Goal: Task Accomplishment & Management: Manage account settings

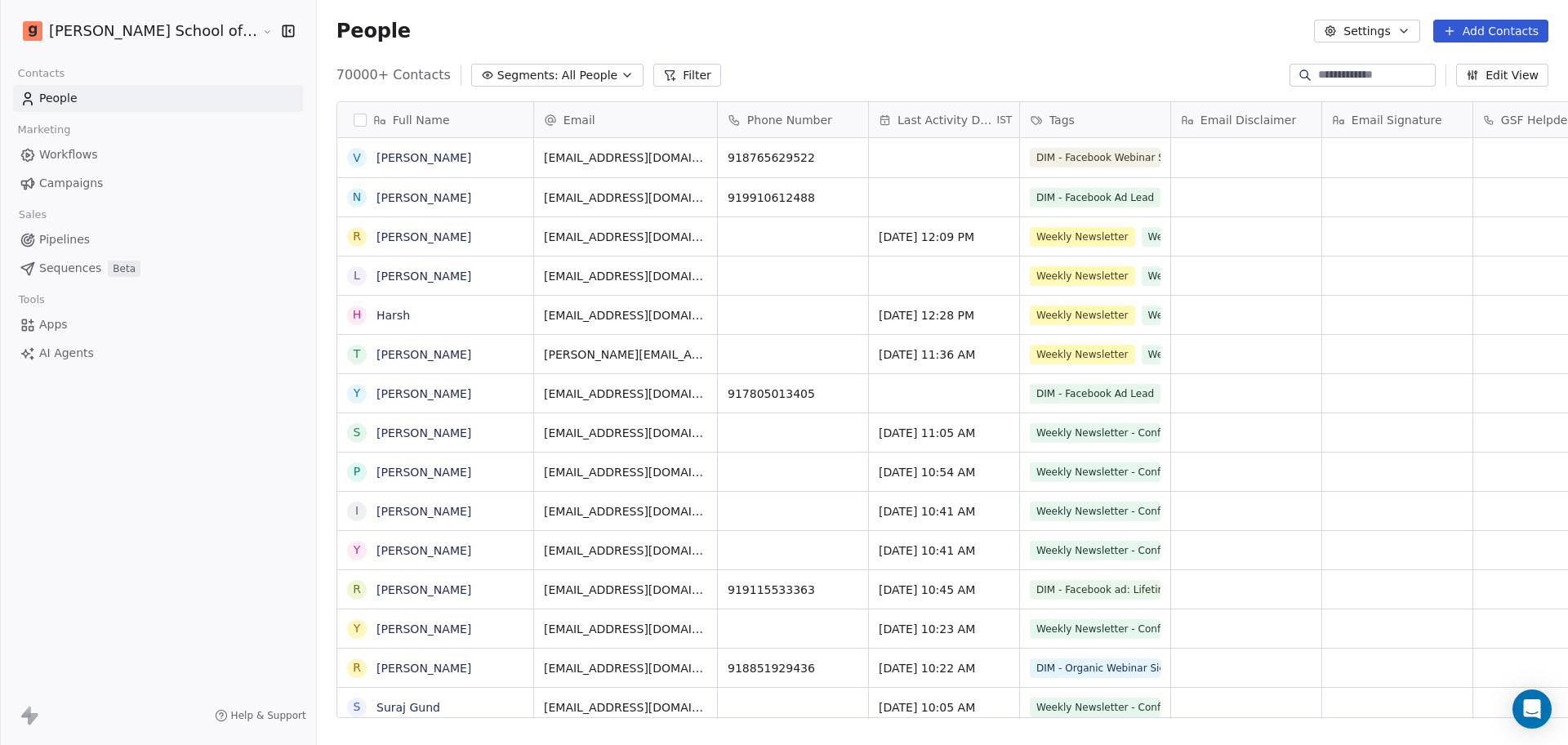
scroll to position [640, 1298]
click at [173, 168] on link "Workflows" at bounding box center [157, 154] width 290 height 27
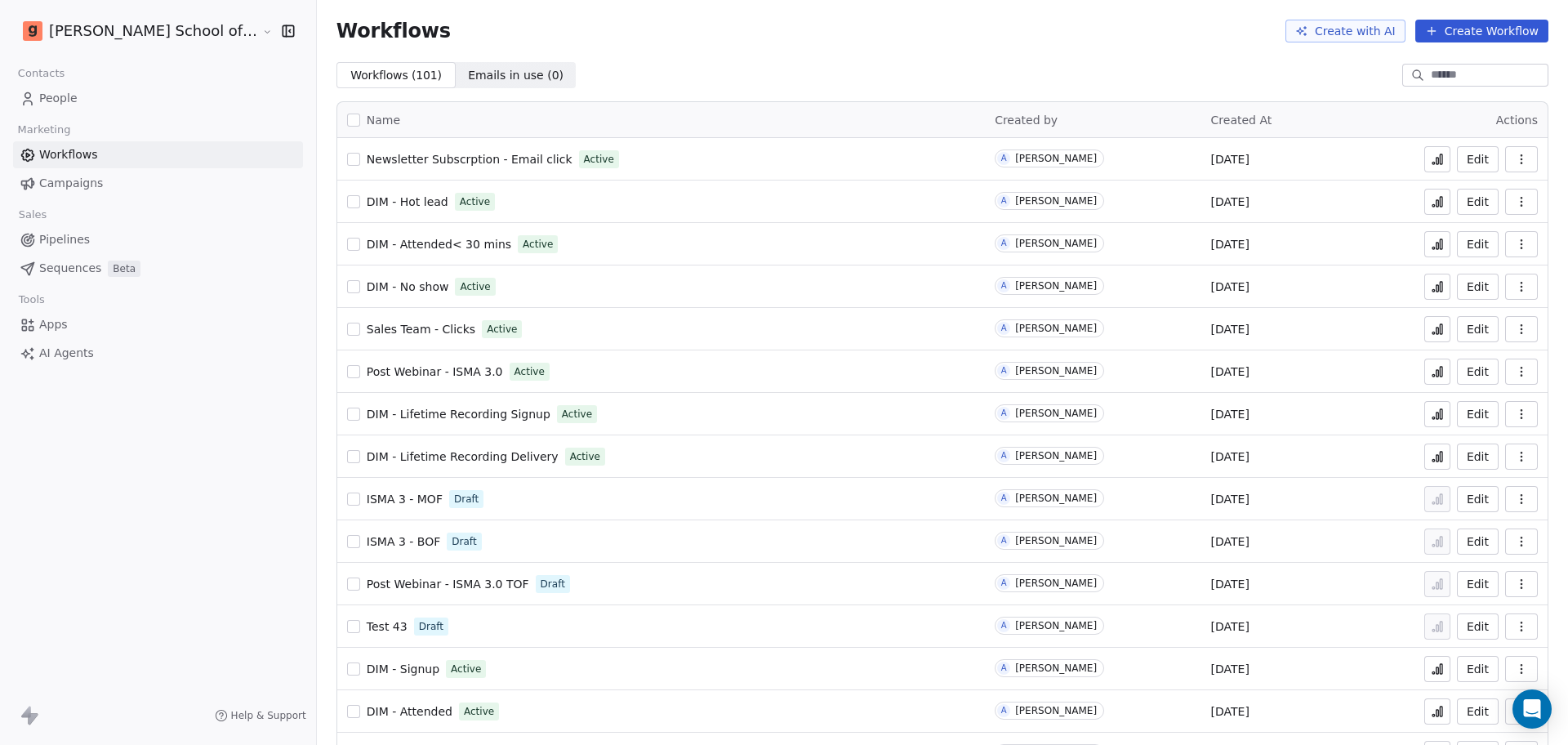
click at [176, 173] on link "Campaigns" at bounding box center [157, 183] width 290 height 27
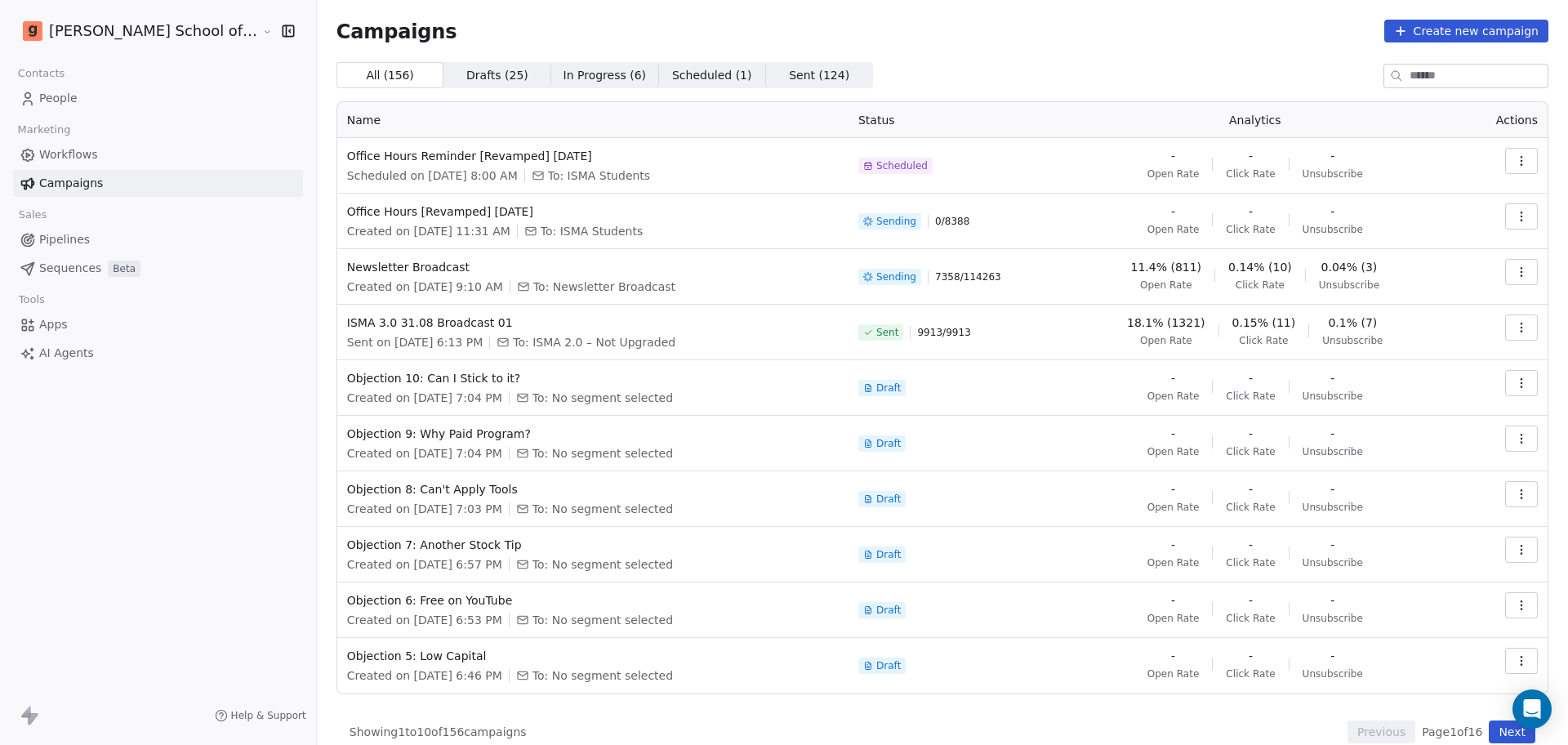
click at [1514, 274] on button "button" at bounding box center [1521, 272] width 32 height 26
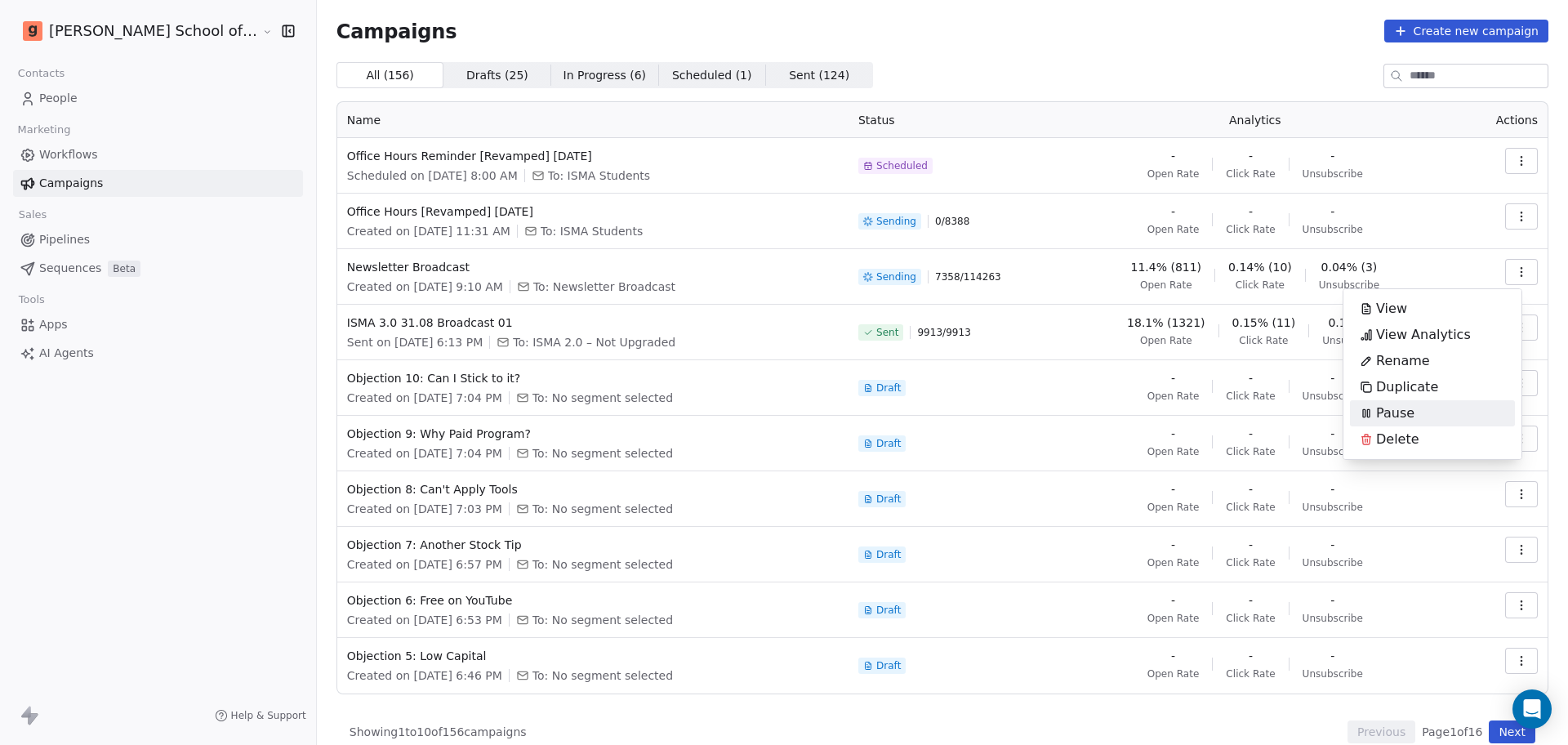
click at [1439, 402] on div "Pause" at bounding box center [1432, 413] width 165 height 26
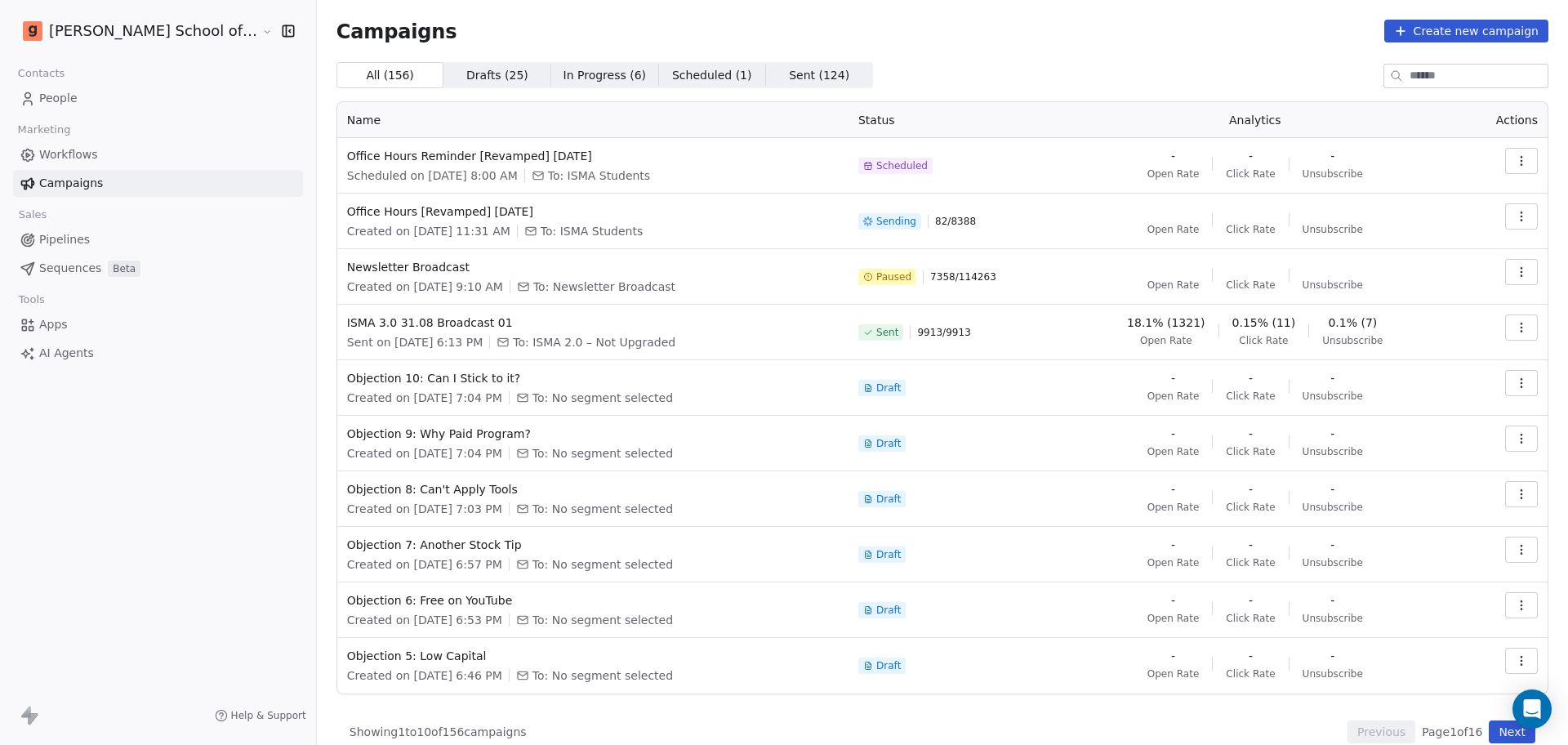
click at [430, 223] on span "Created on [DATE] 11:31 AM" at bounding box center [428, 231] width 163 height 17
click at [565, 238] on span "To: ISMA Students" at bounding box center [591, 231] width 102 height 17
drag, startPoint x: 1263, startPoint y: 267, endPoint x: 1281, endPoint y: 264, distance: 18.2
click at [1281, 264] on div "11.53% (820) Open Rate 0.15% (11) Click Rate 0.04% (3) Unsubscribe" at bounding box center [1255, 274] width 386 height 32
click at [1276, 278] on div "11.53% (820) Open Rate 0.15% (11) Click Rate 0.04% (3) Unsubscribe" at bounding box center [1255, 274] width 386 height 32
